Goal: Information Seeking & Learning: Learn about a topic

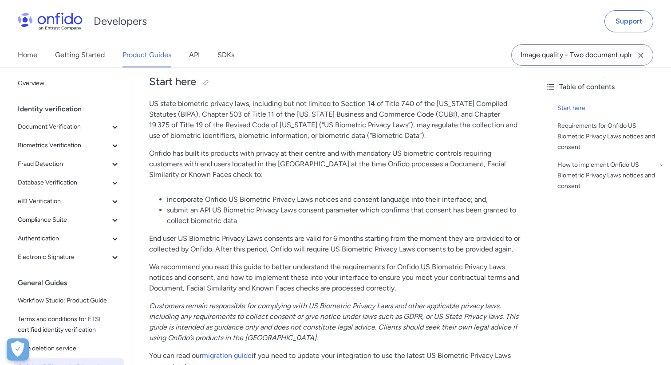
click at [429, 137] on p "US state biometric privacy laws, including but not limited to Section 14 of Tit…" at bounding box center [334, 120] width 371 height 43
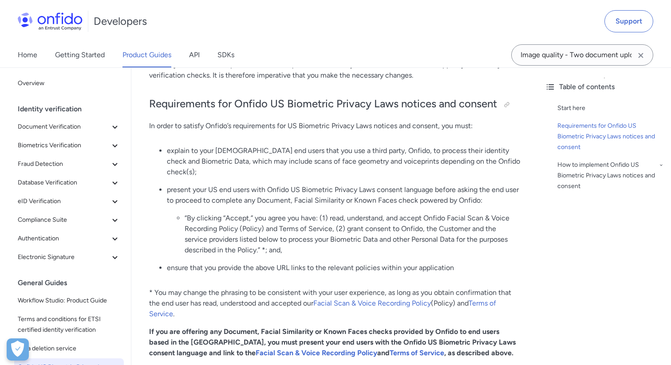
scroll to position [438, 0]
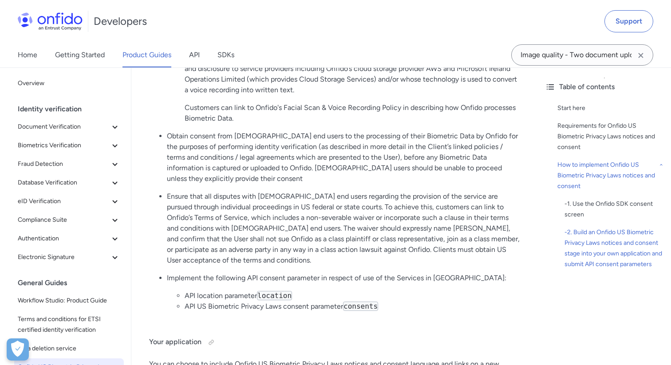
scroll to position [1491, 0]
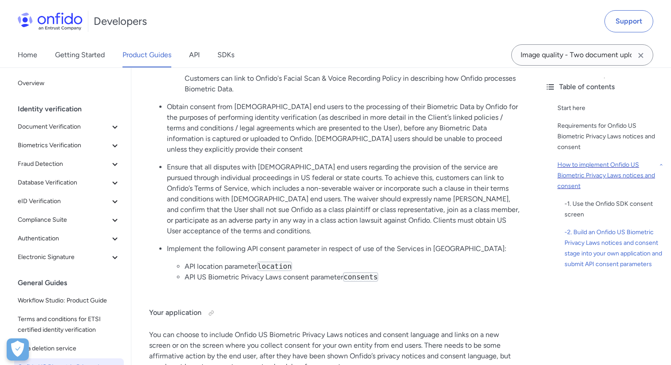
click at [586, 174] on div "How to implement Onfido US Biometric Privacy Laws notices and consent" at bounding box center [611, 176] width 107 height 32
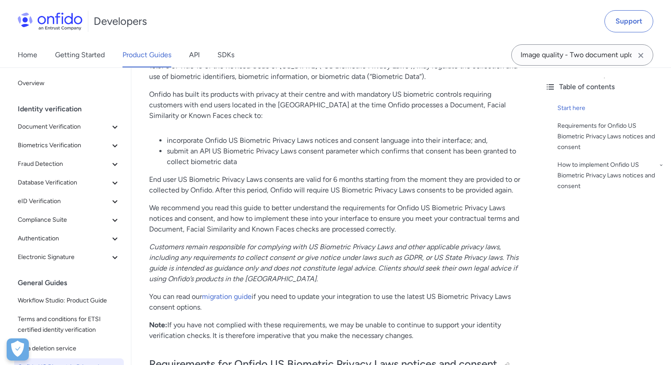
scroll to position [184, 0]
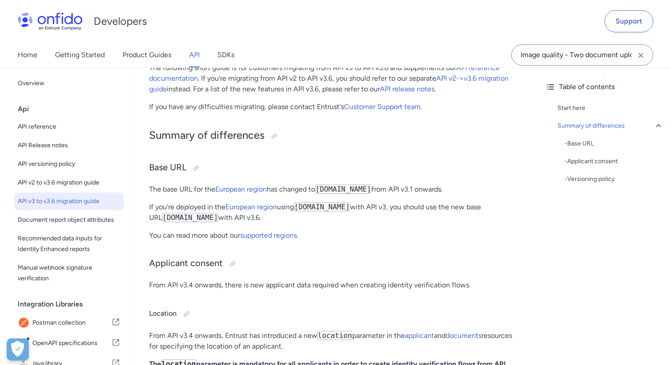
scroll to position [124, 0]
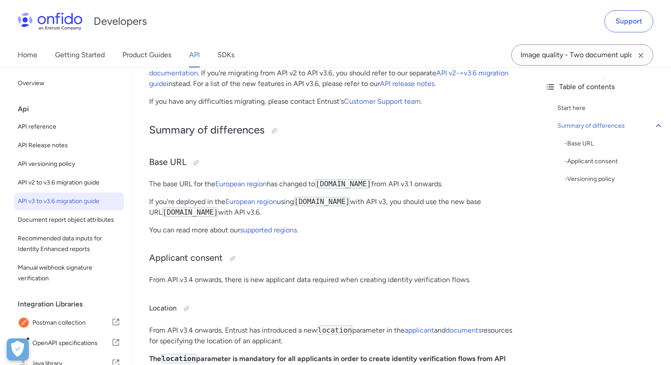
click at [334, 222] on div "API v3 to v3.6 migration guide Start here The following short guide is for cust…" at bounding box center [334, 283] width 371 height 592
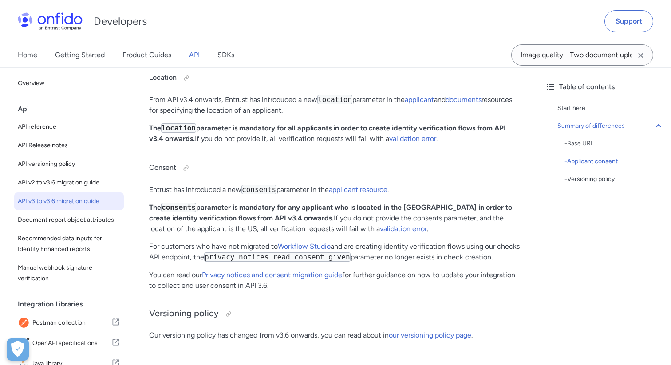
scroll to position [337, 0]
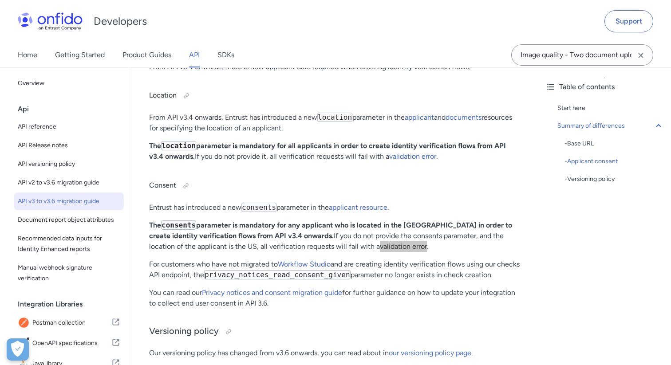
drag, startPoint x: 354, startPoint y: 247, endPoint x: 154, endPoint y: 3, distance: 315.7
click at [0, 0] on body "Following the acquisition, Onfido is now known as Entrust. Read more Developers…" at bounding box center [335, 153] width 671 height 980
click at [288, 190] on h4 "Consent" at bounding box center [334, 186] width 371 height 14
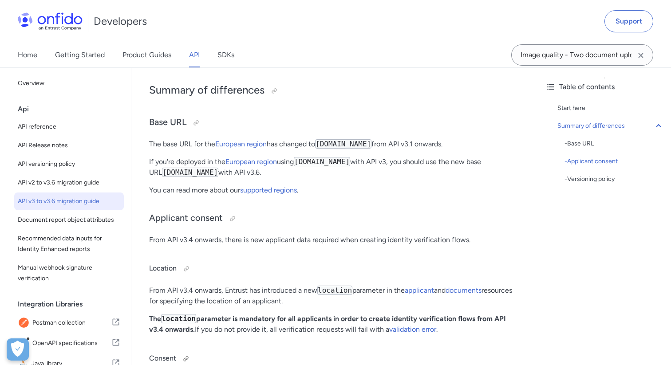
scroll to position [142, 0]
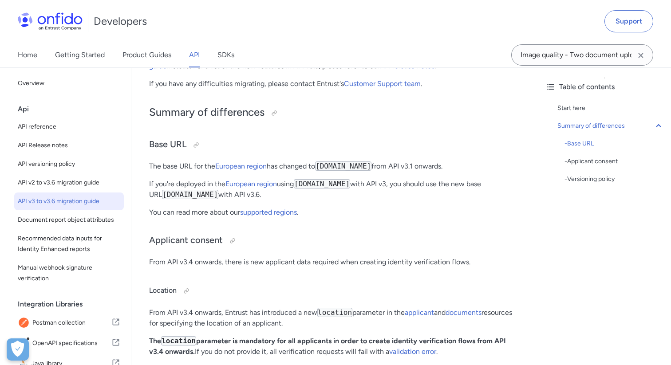
click at [332, 222] on div "API v3 to v3.6 migration guide Start here The following short guide is for cust…" at bounding box center [334, 265] width 371 height 592
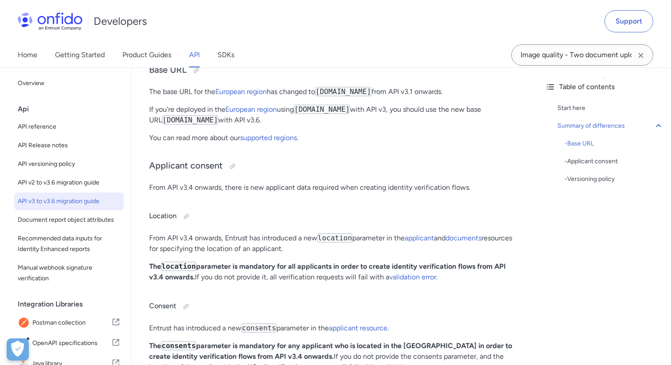
scroll to position [231, 0]
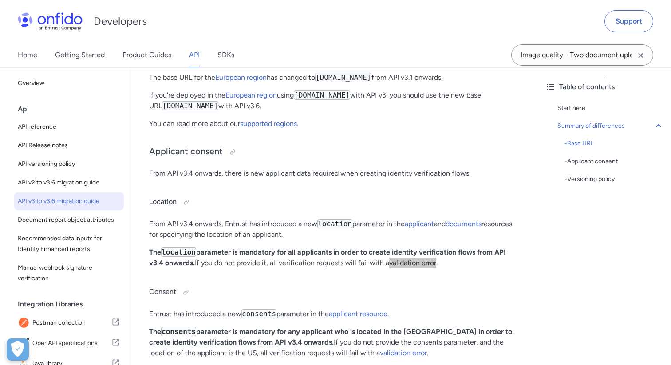
drag, startPoint x: 423, startPoint y: 264, endPoint x: 198, endPoint y: 1, distance: 346.3
click at [0, 0] on body "Following the acquisition, Onfido is now known as Entrust. Read more Developers…" at bounding box center [335, 259] width 671 height 980
drag, startPoint x: 473, startPoint y: 226, endPoint x: 202, endPoint y: 1, distance: 353.1
click at [0, 0] on body "Following the acquisition, Onfido is now known as Entrust. Read more Developers…" at bounding box center [335, 259] width 671 height 980
click at [363, 204] on h4 "Location" at bounding box center [334, 202] width 371 height 14
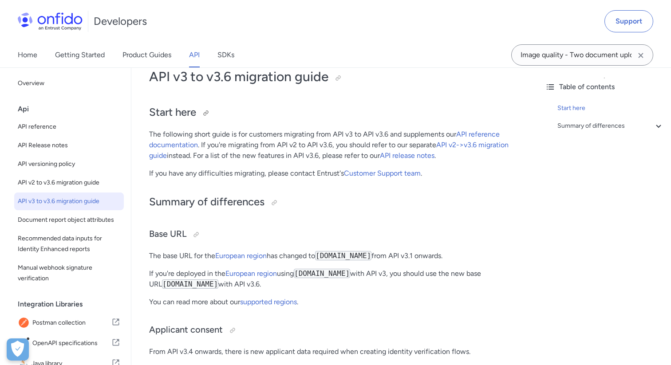
scroll to position [71, 0]
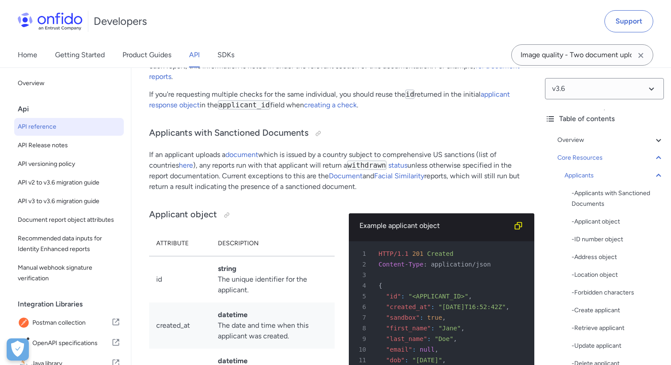
scroll to position [9877, 0]
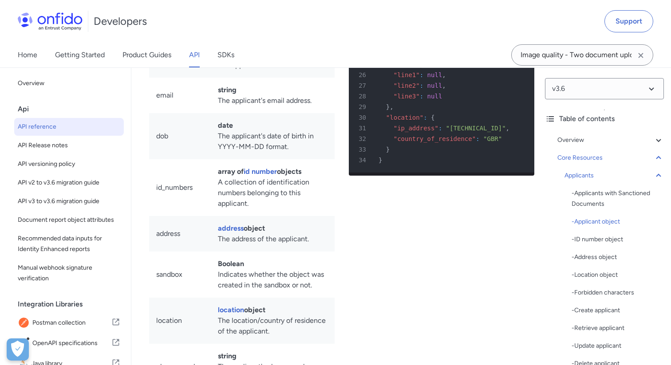
scroll to position [10303, 0]
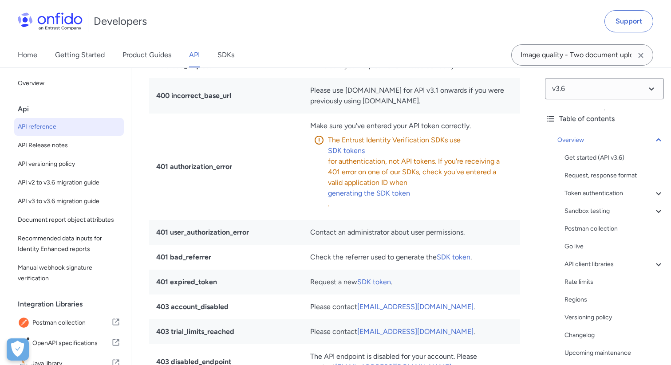
click at [249, 53] on th "Status" at bounding box center [226, 40] width 154 height 25
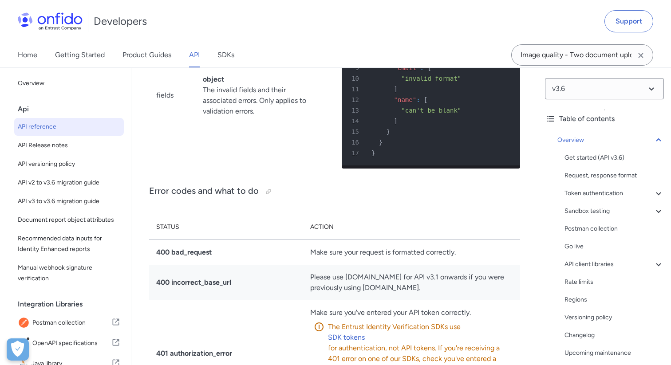
scroll to position [8480, 0]
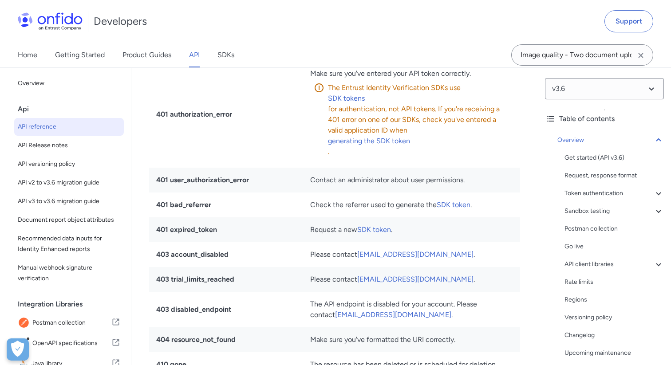
scroll to position [8694, 0]
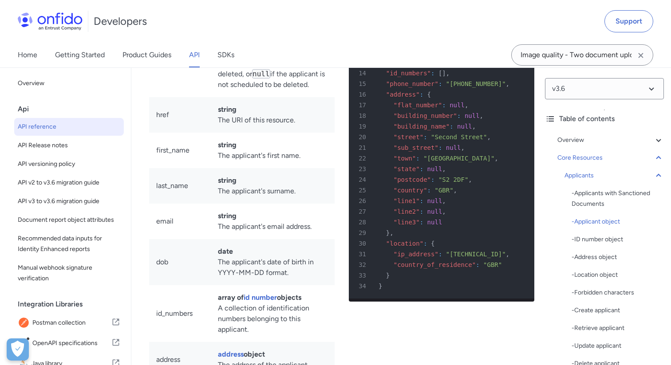
scroll to position [10179, 0]
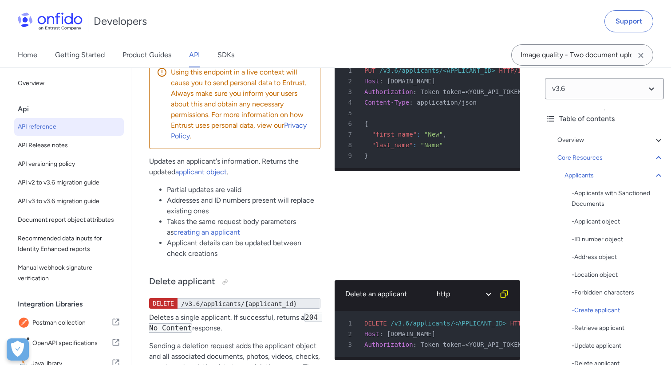
scroll to position [15400, 0]
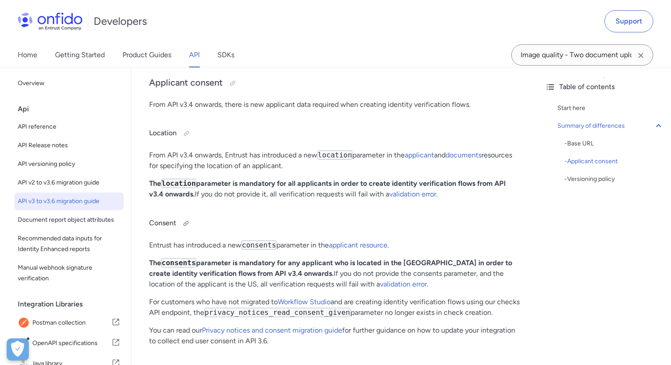
scroll to position [295, 0]
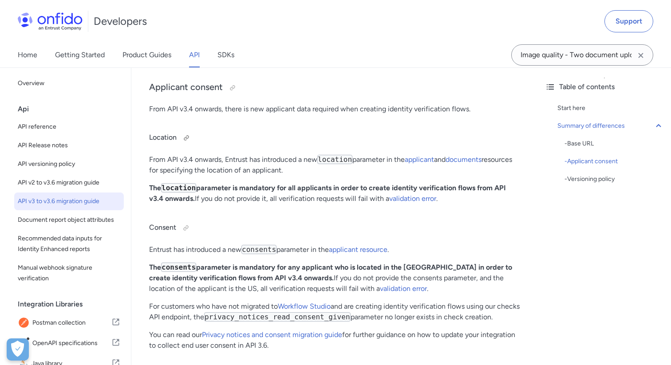
click at [278, 139] on h4 "Location" at bounding box center [334, 138] width 371 height 14
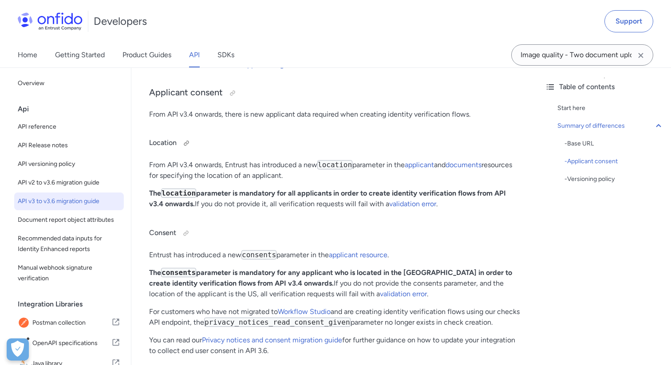
scroll to position [260, 0]
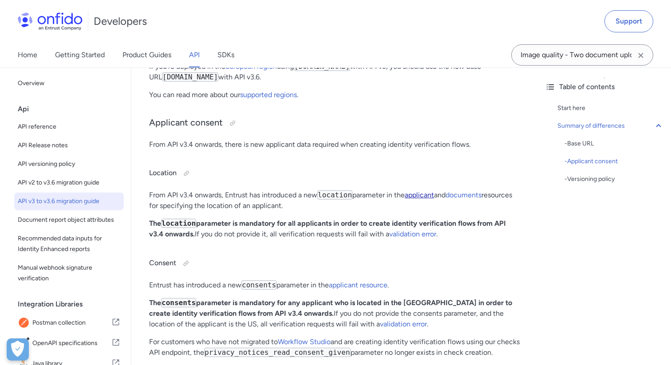
click at [431, 195] on link "applicant" at bounding box center [419, 195] width 29 height 8
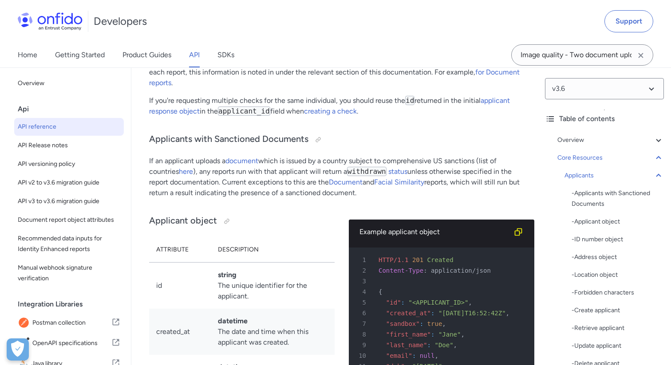
scroll to position [9877, 0]
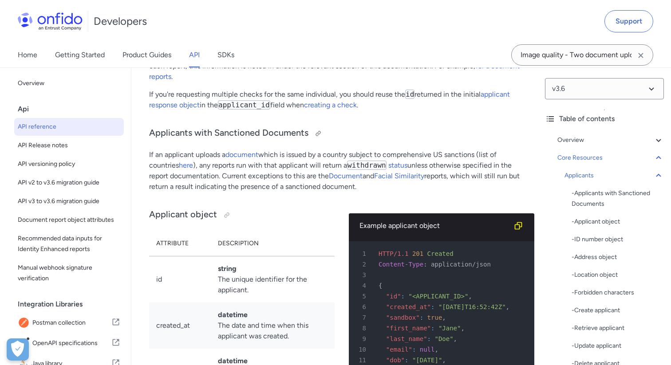
click at [418, 141] on h3 "Applicants with Sanctioned Documents" at bounding box center [334, 134] width 371 height 14
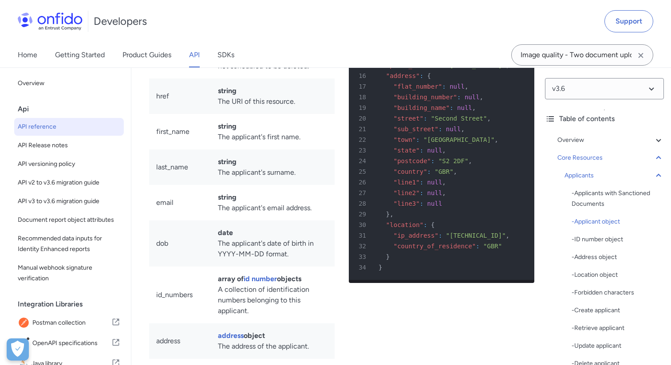
scroll to position [10232, 0]
